Goal: Navigation & Orientation: Go to known website

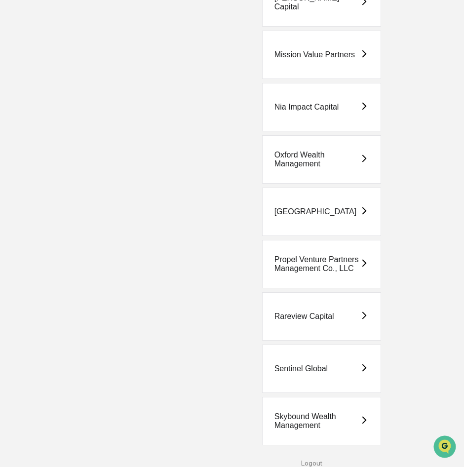
click at [330, 368] on div "Sentinel Global" at bounding box center [321, 369] width 119 height 48
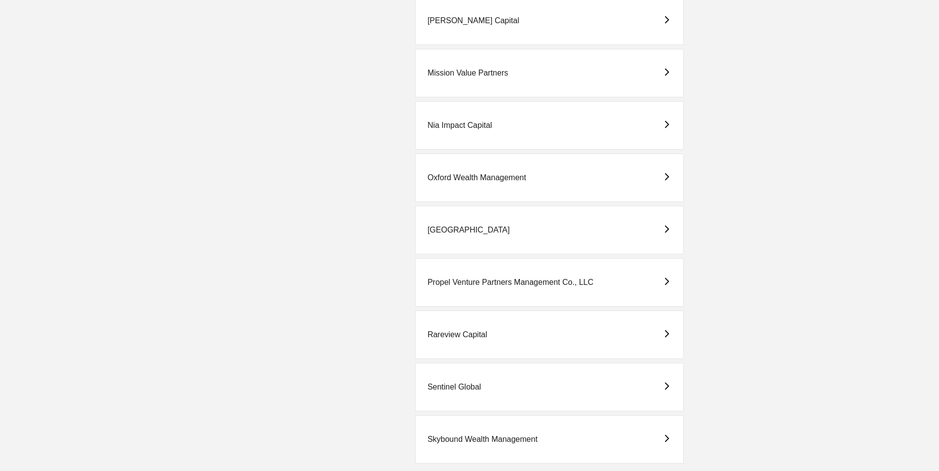
scroll to position [509, 0]
